Goal: Browse casually

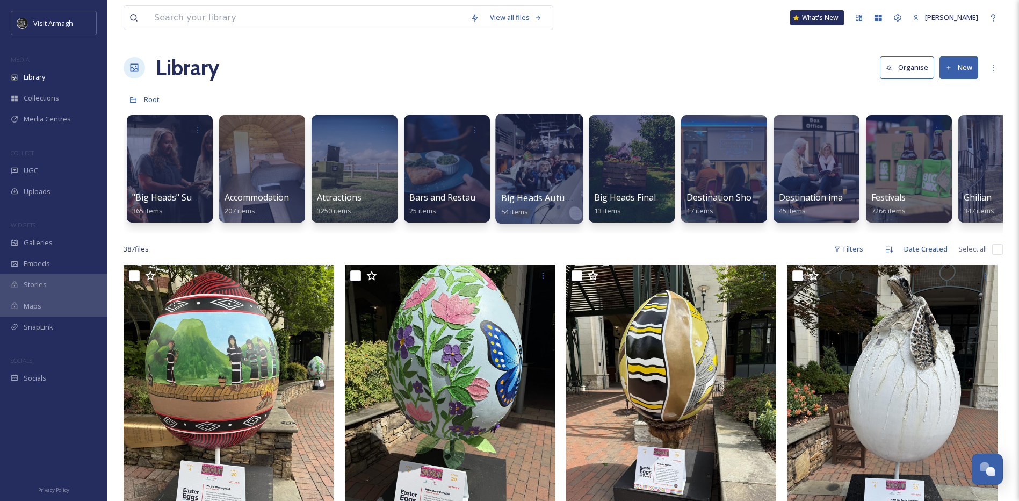
click at [556, 154] on div at bounding box center [539, 169] width 88 height 110
click at [645, 156] on div at bounding box center [632, 169] width 88 height 110
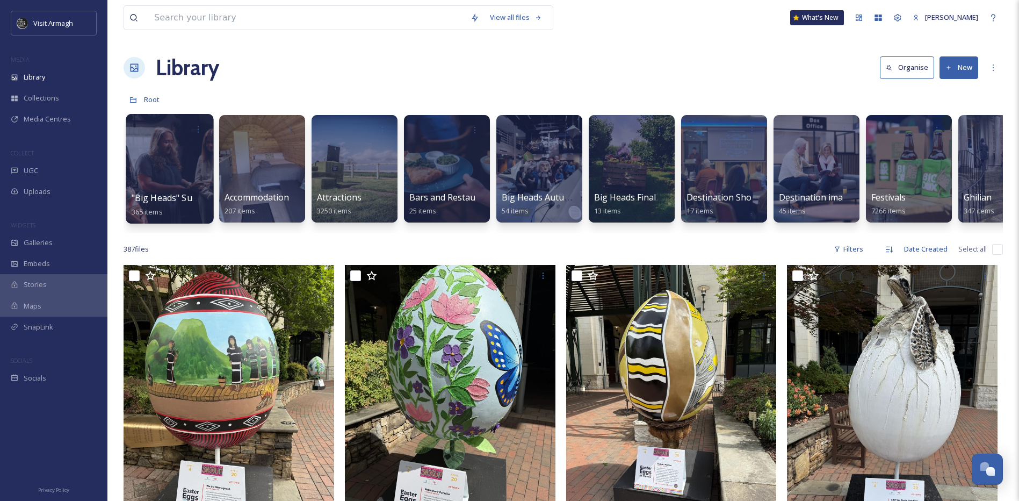
click at [187, 184] on div at bounding box center [170, 169] width 88 height 110
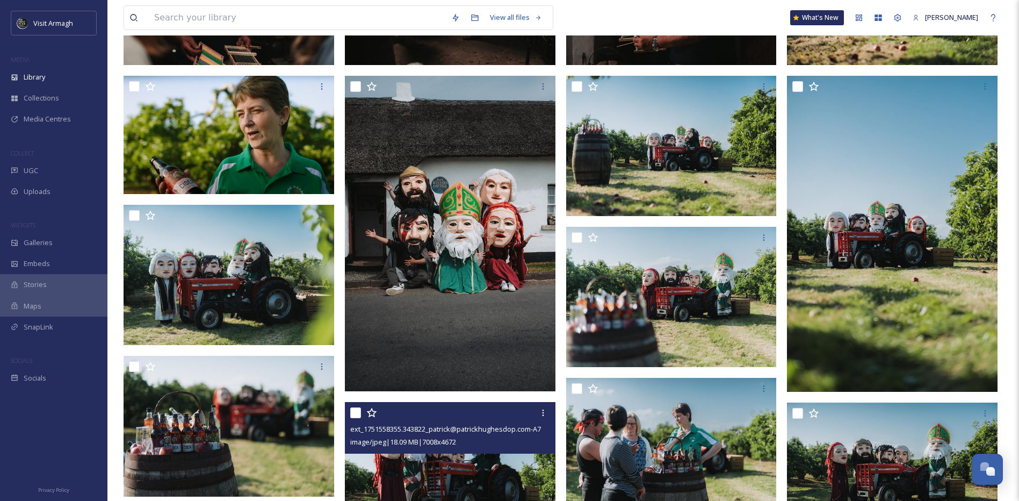
scroll to position [269, 0]
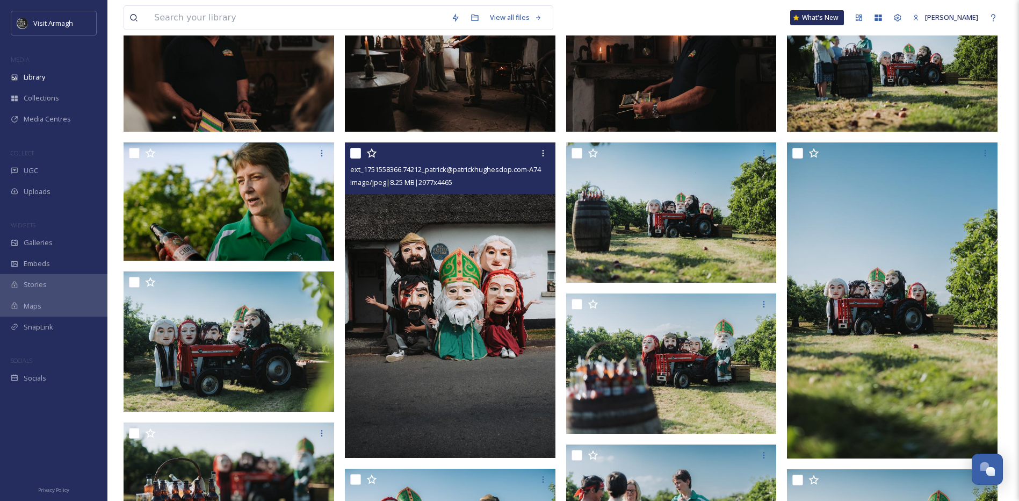
click at [454, 405] on img at bounding box center [450, 300] width 211 height 316
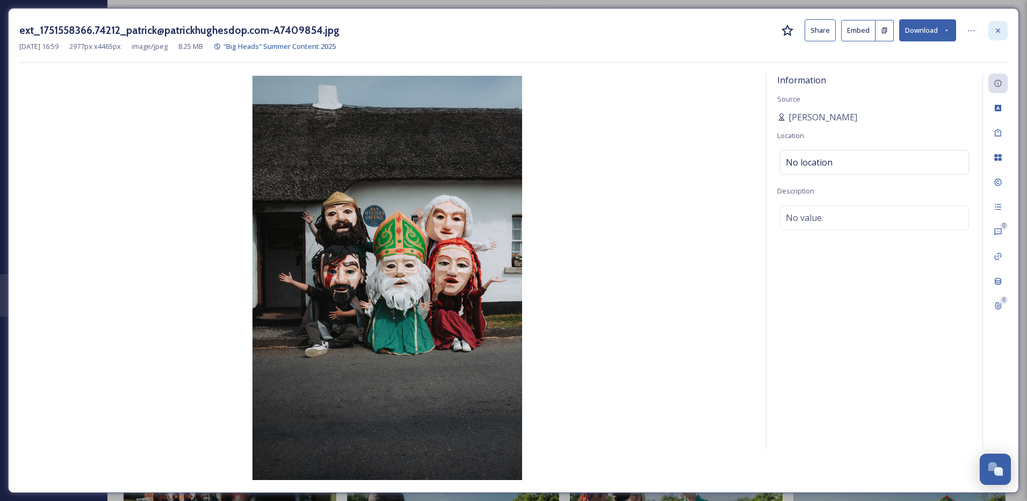
click at [1000, 32] on icon at bounding box center [998, 30] width 4 height 4
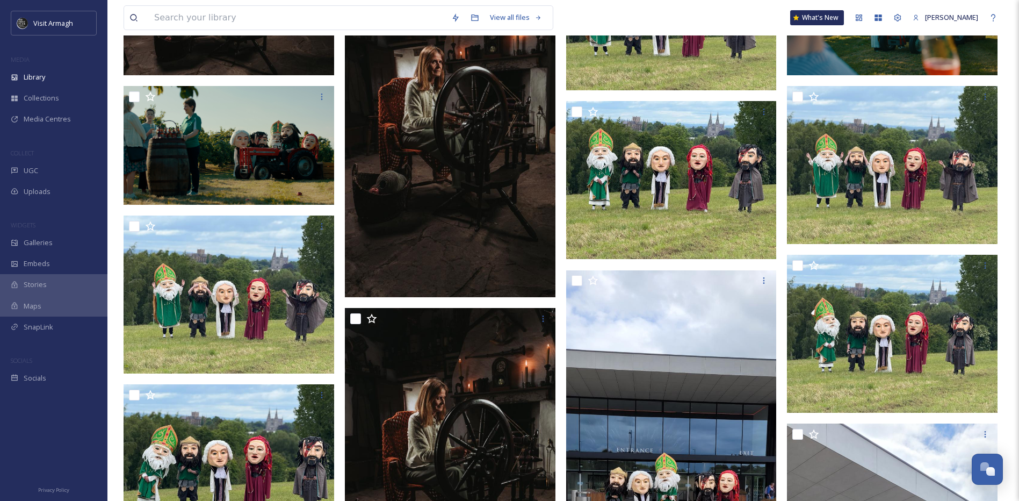
scroll to position [2105, 0]
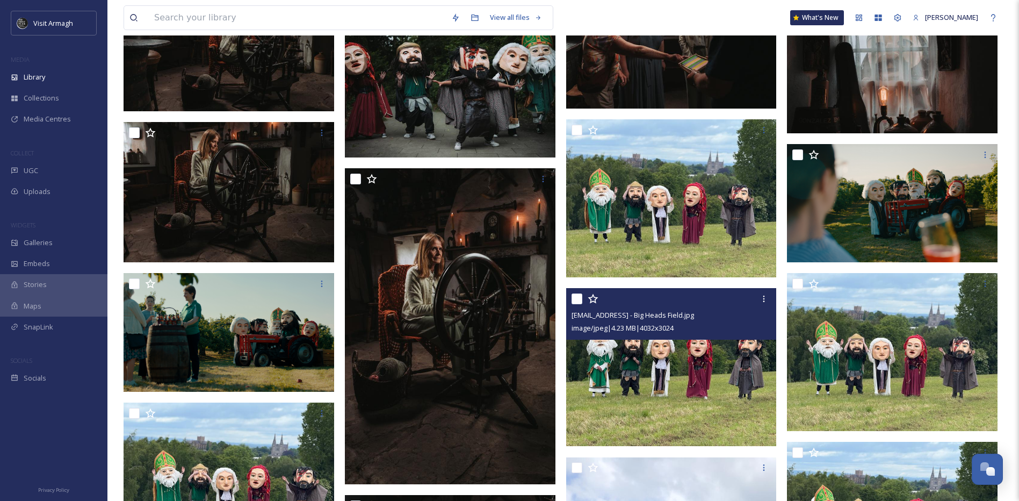
click at [704, 406] on img at bounding box center [671, 367] width 211 height 158
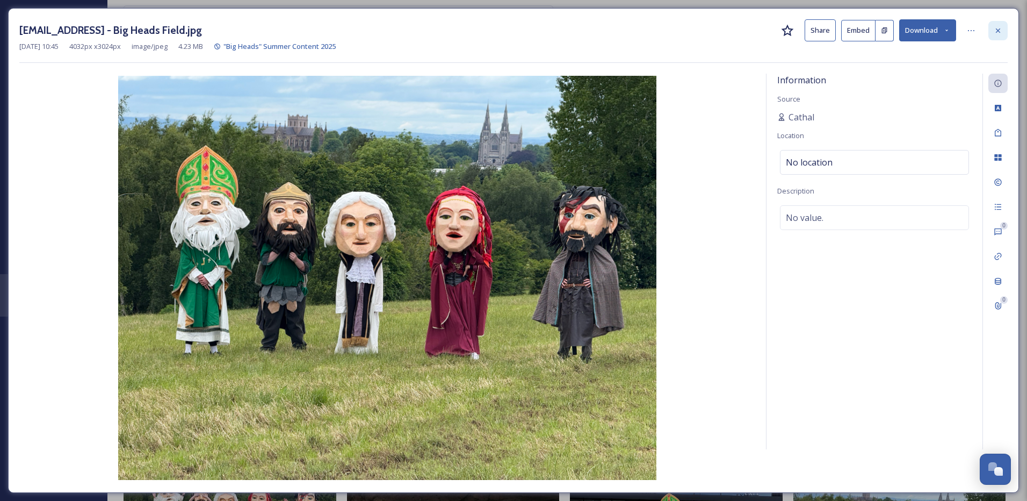
click at [1001, 31] on icon at bounding box center [998, 30] width 9 height 9
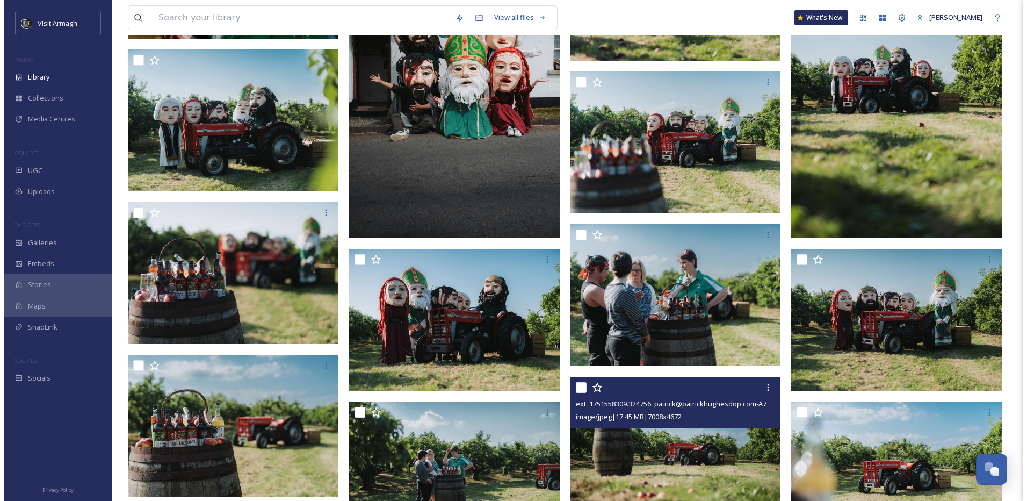
scroll to position [278, 0]
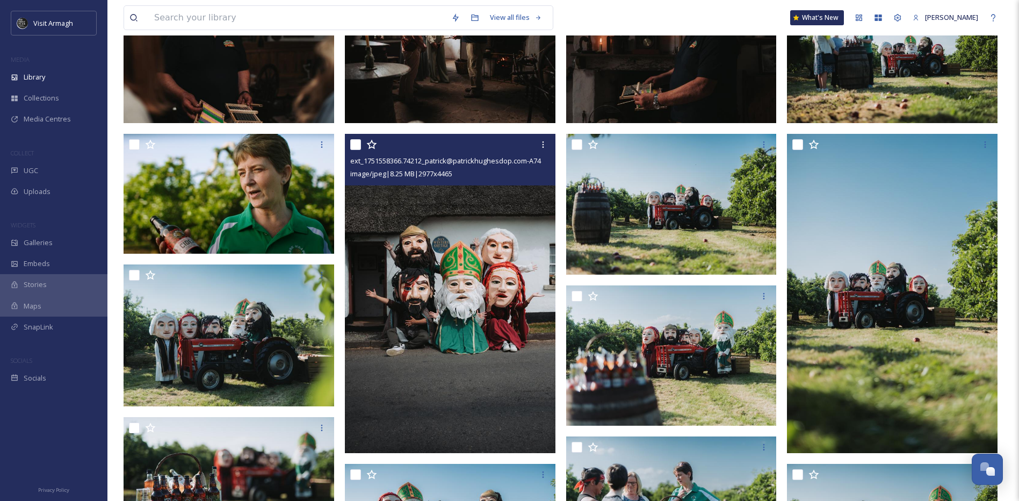
click at [506, 370] on img at bounding box center [451, 293] width 213 height 319
